Goal: Information Seeking & Learning: Learn about a topic

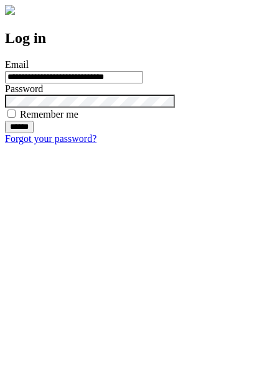
type input "**********"
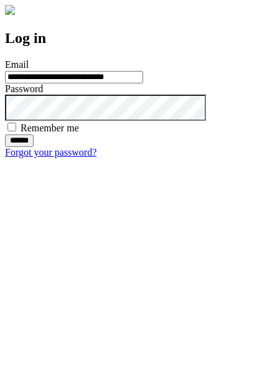
click at [34, 147] on input "******" at bounding box center [19, 141] width 29 height 12
